Goal: Download file/media

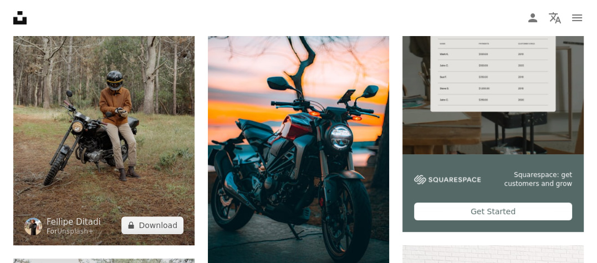
drag, startPoint x: 125, startPoint y: 115, endPoint x: 79, endPoint y: 161, distance: 64.7
click at [77, 159] on img at bounding box center [103, 109] width 181 height 272
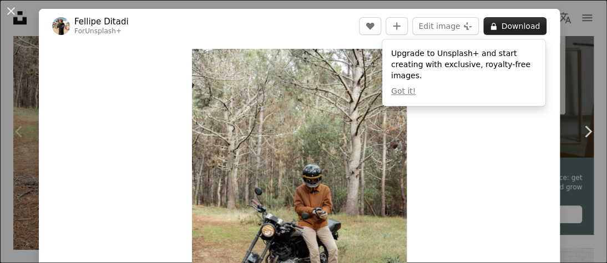
click at [511, 28] on button "A lock Download" at bounding box center [514, 26] width 63 height 18
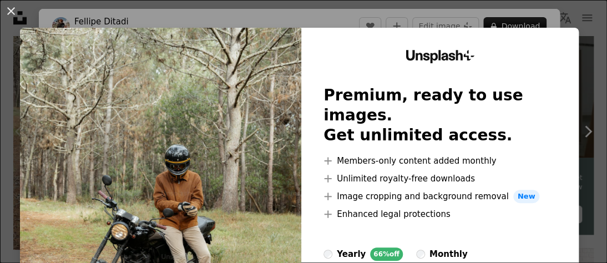
click at [287, 21] on div "An X shape Unsplash+ Premium, ready to use images. Get unlimited access. A plus…" at bounding box center [303, 131] width 607 height 263
